Goal: Task Accomplishment & Management: Manage account settings

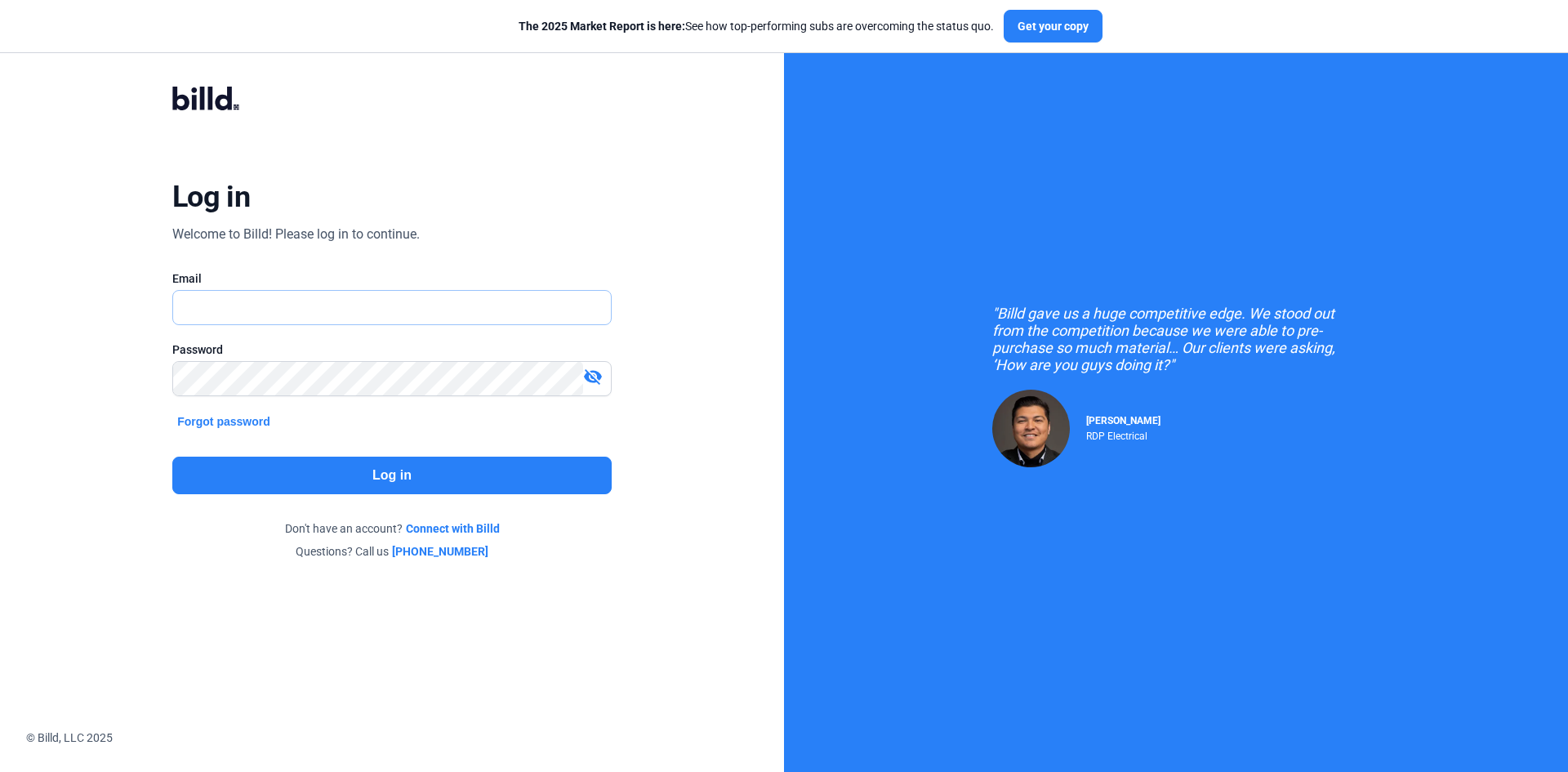
type input "[EMAIL_ADDRESS][DOMAIN_NAME]"
click at [419, 499] on div "Log in Welcome to Billd! Please log in to continue. Email [EMAIL_ADDRESS][DOMAI…" at bounding box center [392, 323] width 565 height 536
click at [437, 468] on button "Log in" at bounding box center [392, 475] width 440 height 37
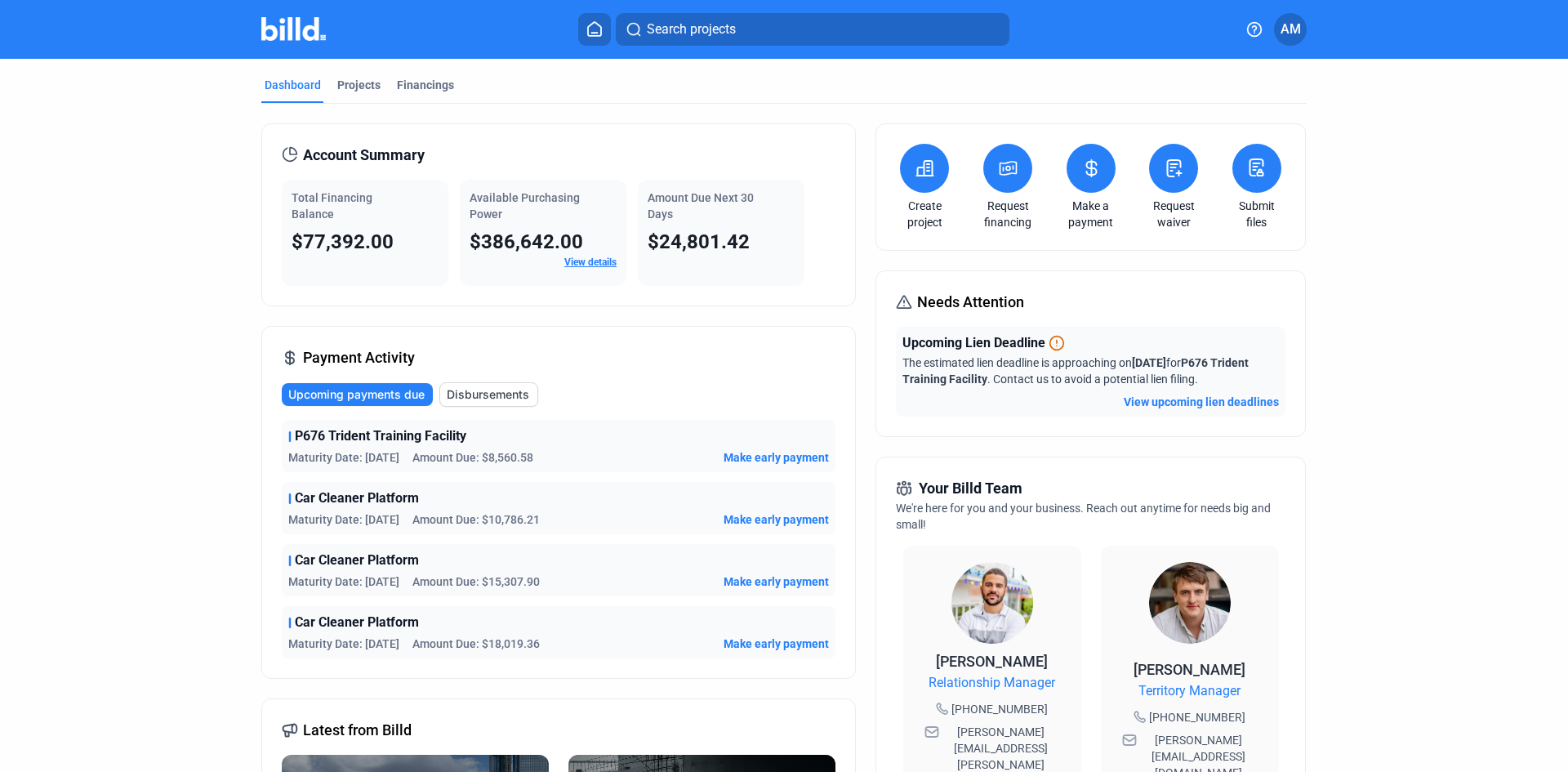
click at [1082, 163] on icon at bounding box center [1092, 168] width 21 height 20
